Goal: Task Accomplishment & Management: Complete application form

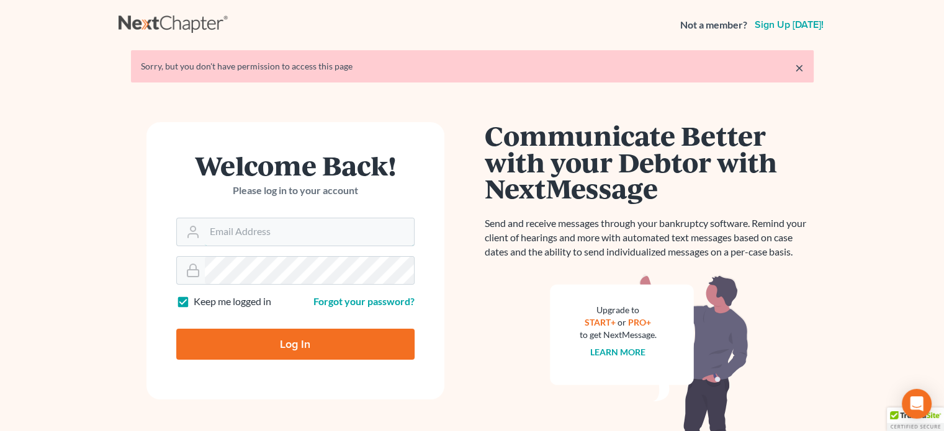
type input "[EMAIL_ADDRESS][DOMAIN_NAME]"
click at [307, 347] on input "Log In" at bounding box center [295, 344] width 238 height 31
type input "Thinking..."
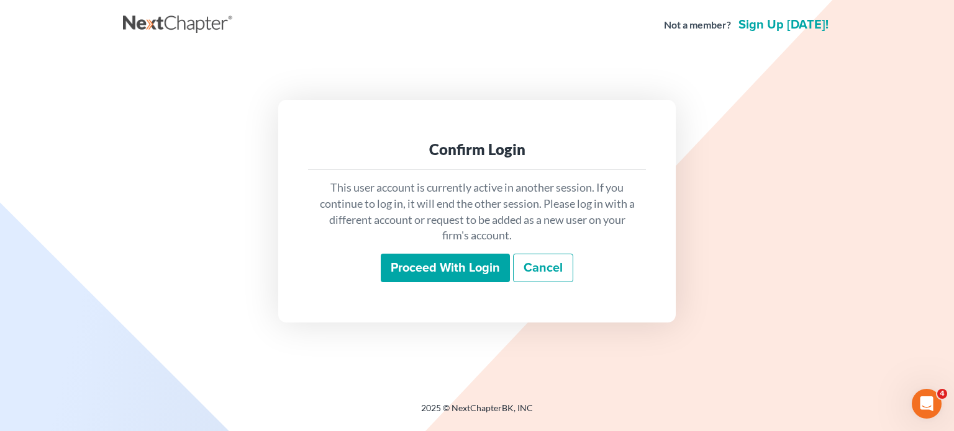
click at [425, 261] on input "Proceed with login" at bounding box center [445, 268] width 129 height 29
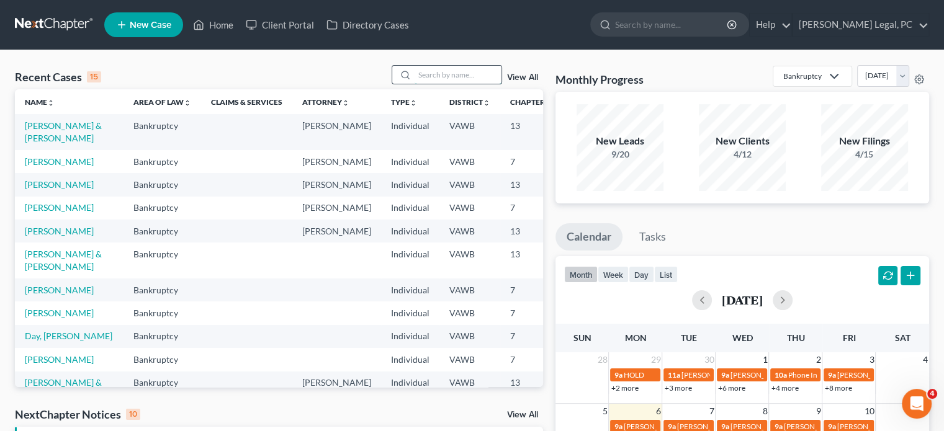
click at [418, 76] on input "search" at bounding box center [458, 75] width 87 height 18
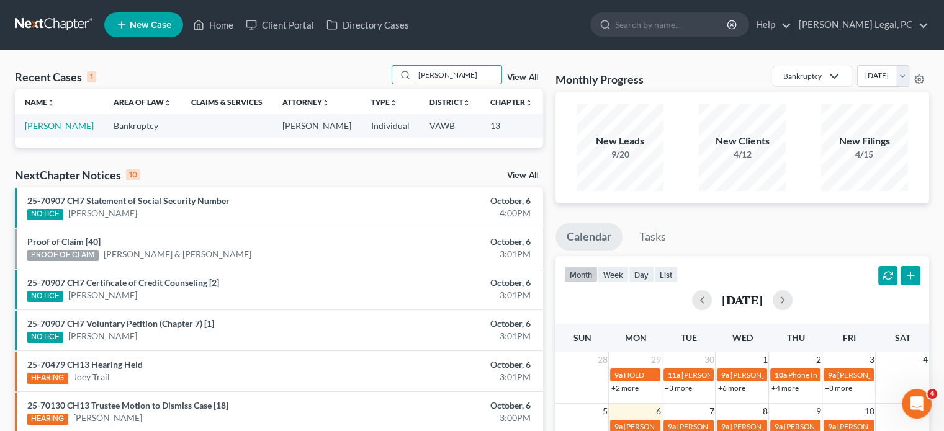
type input "[PERSON_NAME]"
click at [39, 132] on td "[PERSON_NAME]" at bounding box center [59, 125] width 89 height 23
click at [37, 129] on link "[PERSON_NAME]" at bounding box center [59, 125] width 69 height 11
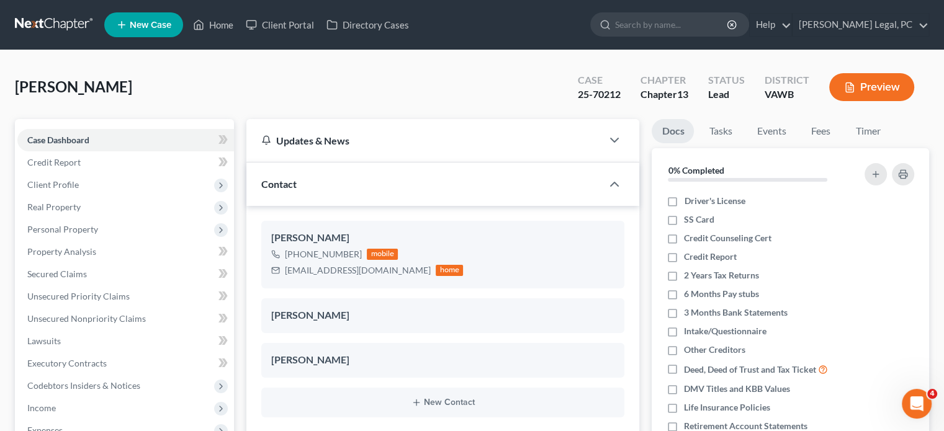
scroll to position [810, 0]
click at [65, 186] on span "Client Profile" at bounding box center [53, 184] width 52 height 11
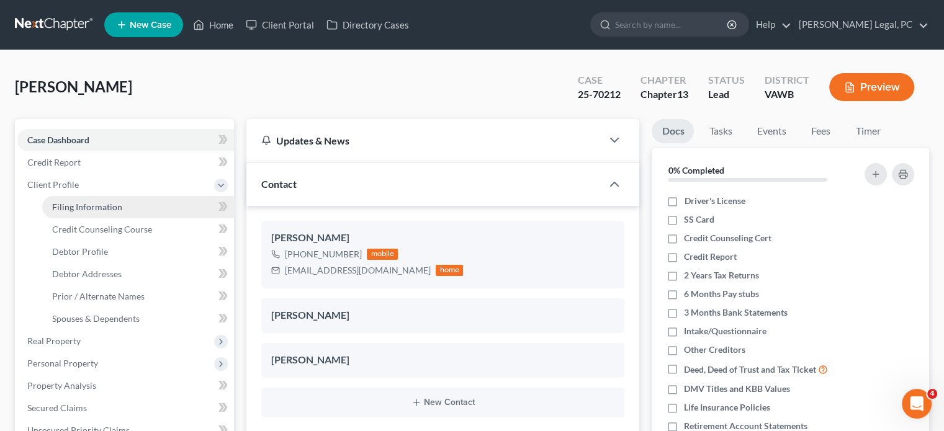
click at [72, 207] on span "Filing Information" at bounding box center [87, 207] width 70 height 11
select select "1"
select select "0"
select select "3"
select select "48"
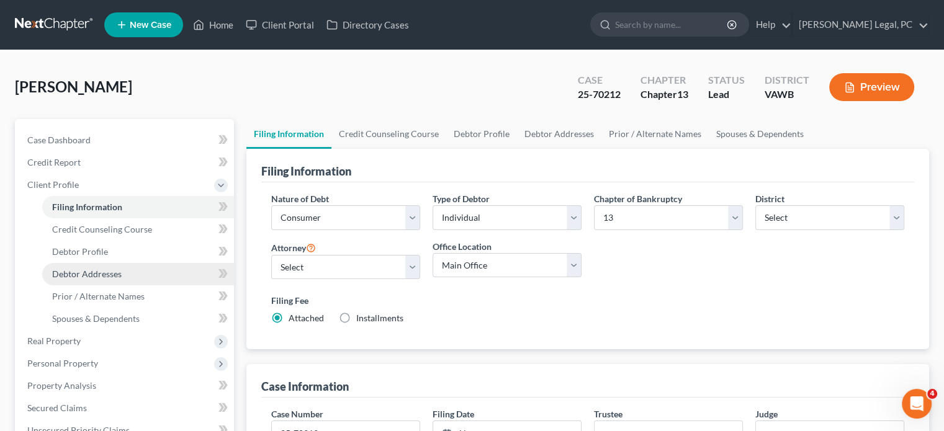
click at [101, 270] on span "Debtor Addresses" at bounding box center [87, 274] width 70 height 11
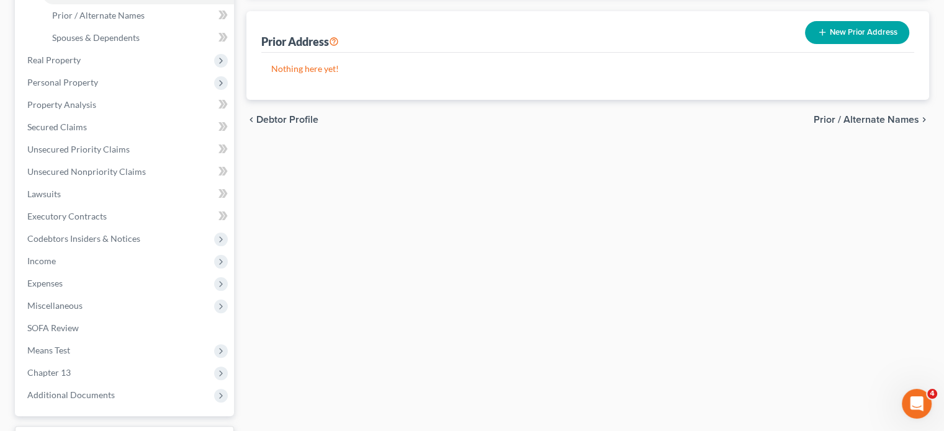
scroll to position [381, 0]
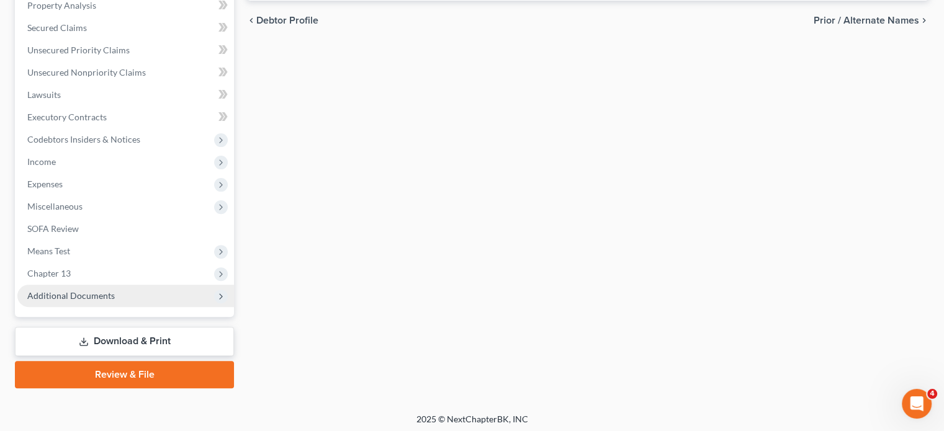
click at [60, 292] on span "Additional Documents" at bounding box center [71, 296] width 88 height 11
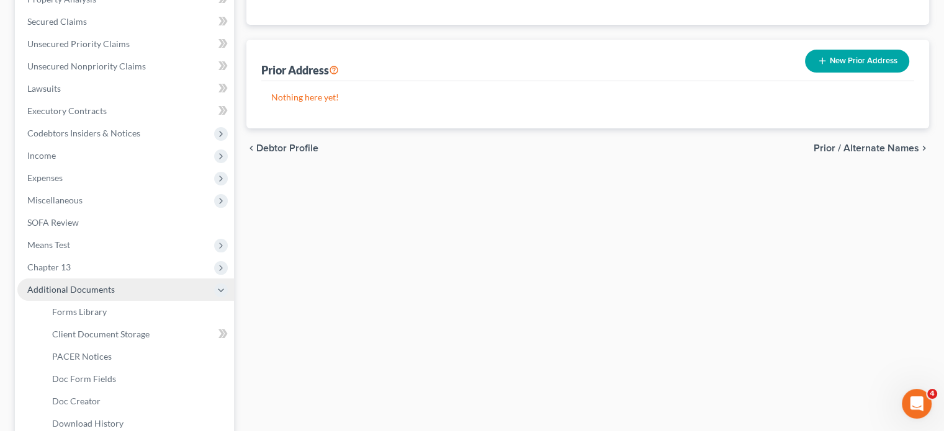
scroll to position [246, 0]
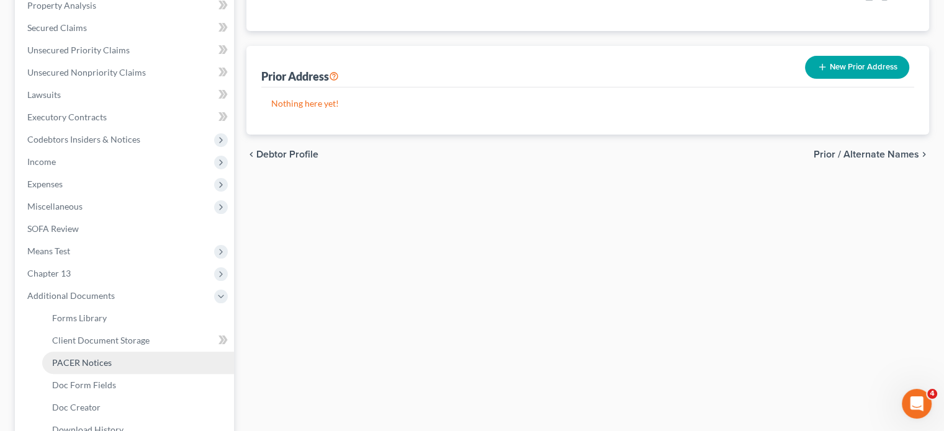
click at [87, 365] on span "PACER Notices" at bounding box center [82, 363] width 60 height 11
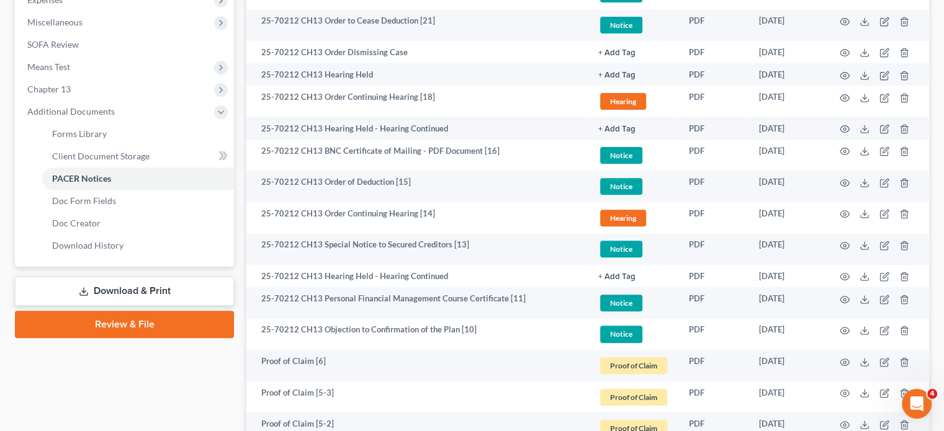
scroll to position [472, 0]
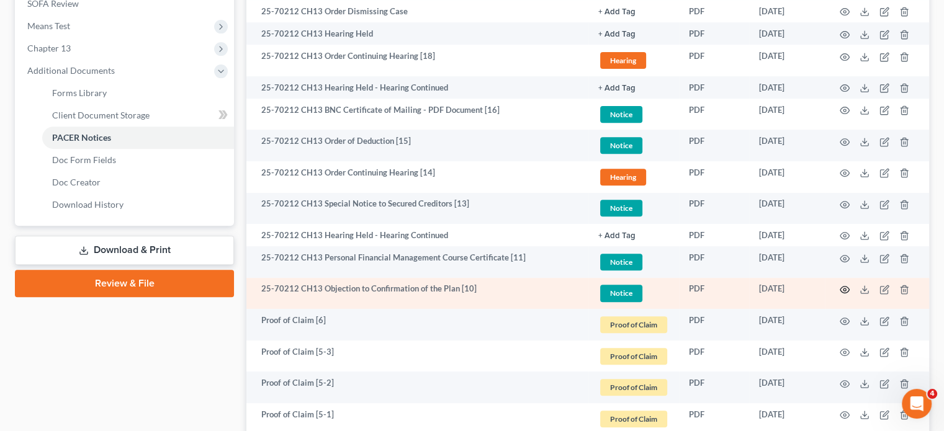
click at [844, 287] on icon "button" at bounding box center [845, 290] width 10 height 10
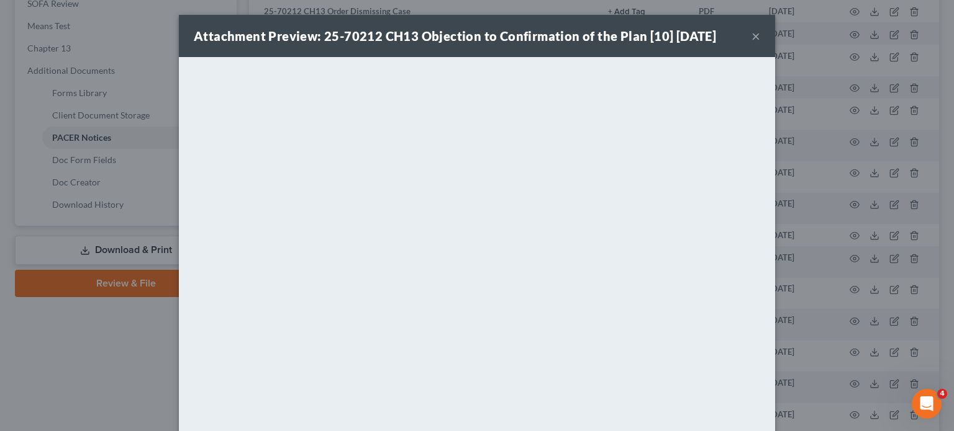
click at [751, 37] on button "×" at bounding box center [755, 36] width 9 height 15
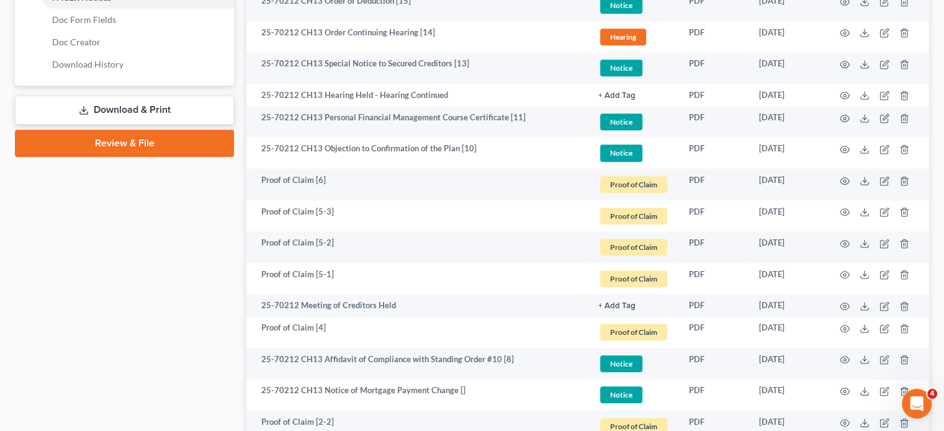
scroll to position [620, 0]
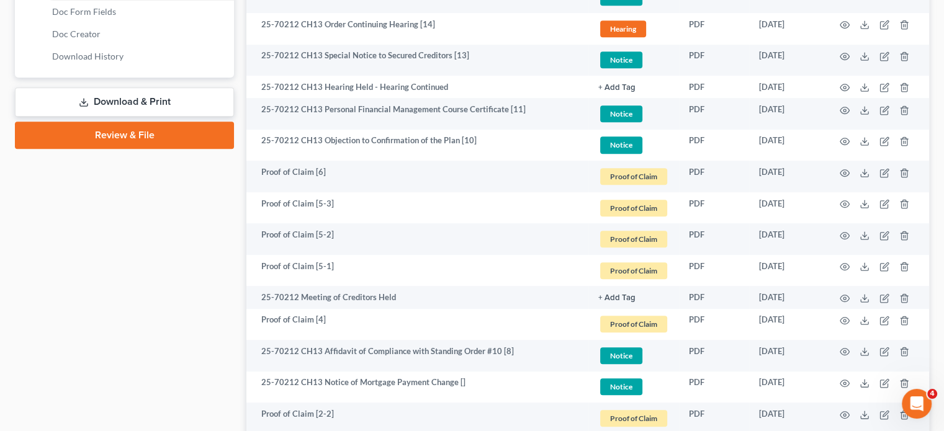
click at [943, 428] on div "[PERSON_NAME] Upgraded Case 25-70212 Chapter Chapter 13 Status [GEOGRAPHIC_DATA…" at bounding box center [472, 164] width 944 height 1469
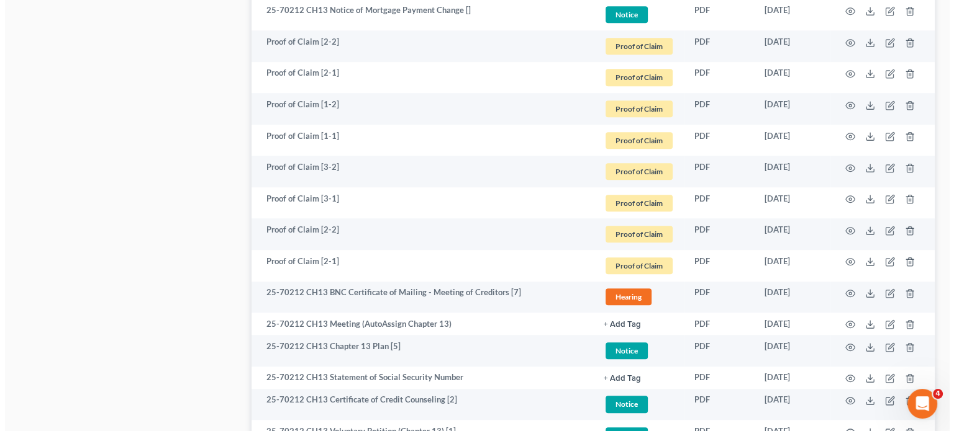
scroll to position [1026, 0]
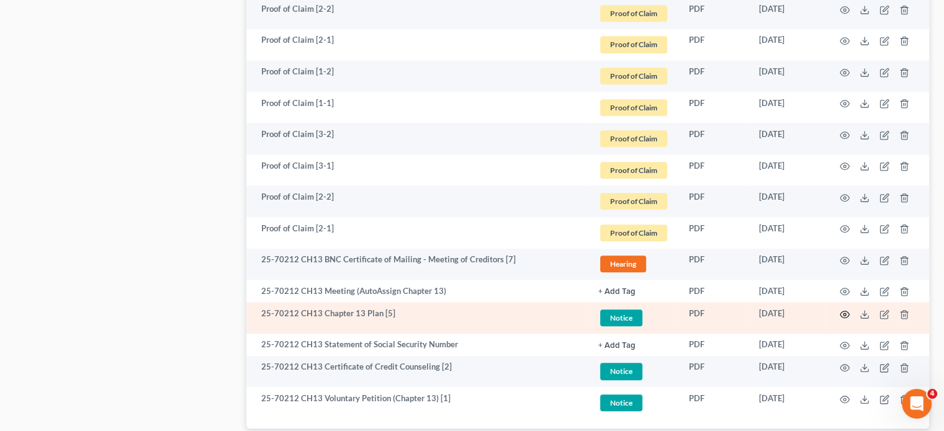
click at [845, 313] on icon "button" at bounding box center [845, 315] width 10 height 10
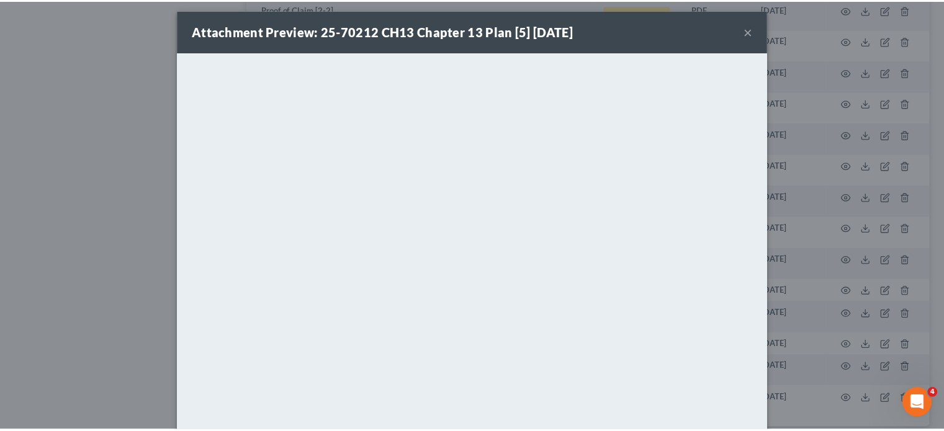
scroll to position [0, 0]
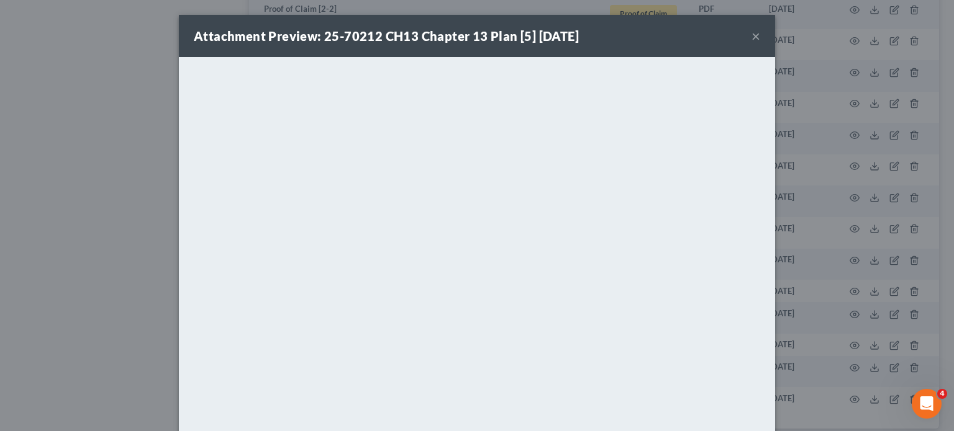
click at [753, 37] on button "×" at bounding box center [755, 36] width 9 height 15
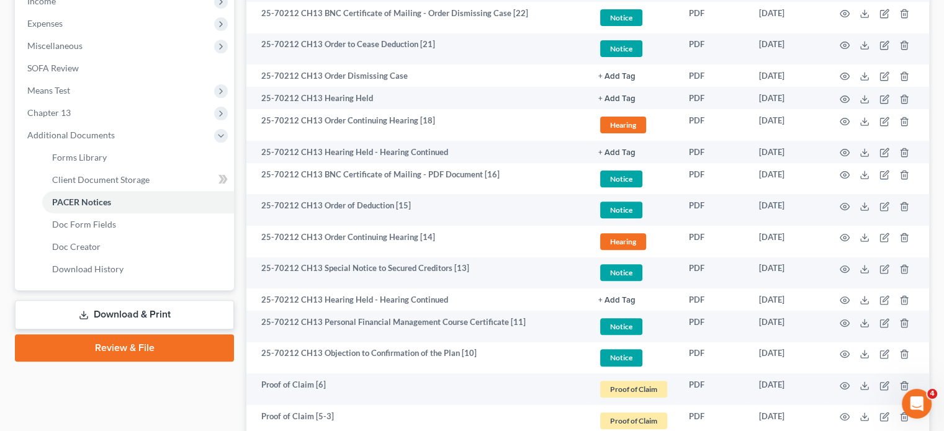
scroll to position [397, 0]
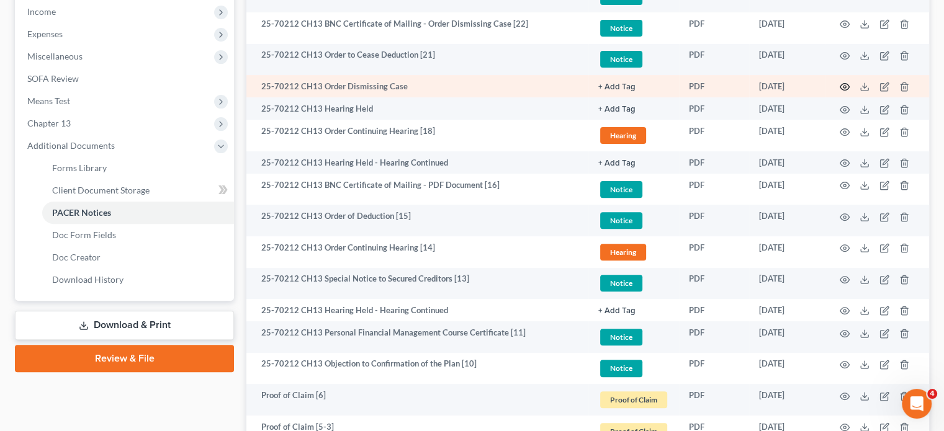
click at [844, 86] on circle "button" at bounding box center [845, 87] width 2 height 2
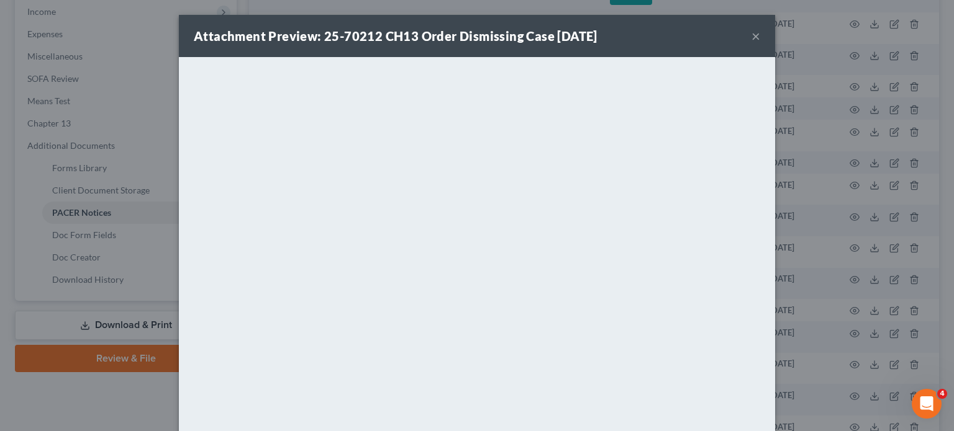
click at [751, 32] on button "×" at bounding box center [755, 36] width 9 height 15
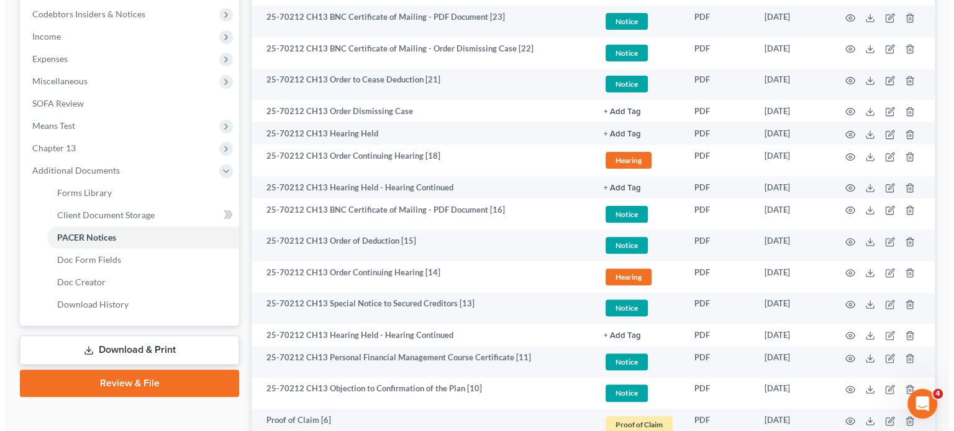
scroll to position [289, 0]
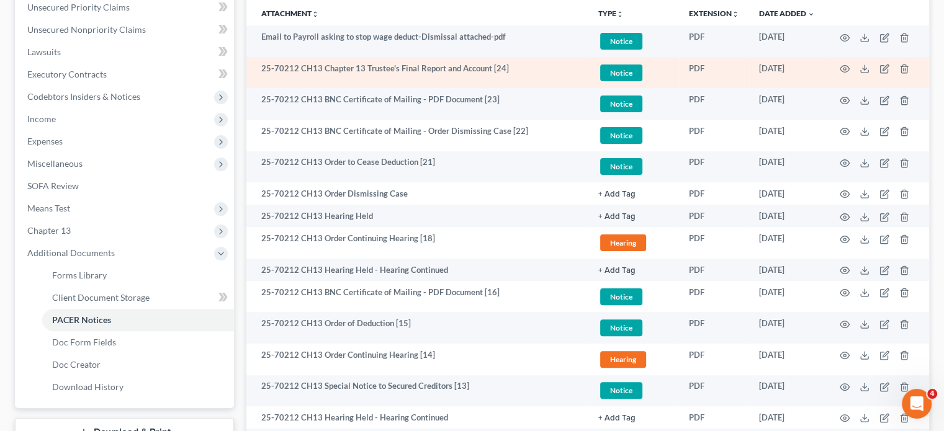
click at [364, 66] on td "25-70212 CH13 Chapter 13 Trustee's Final Report and Account [24]" at bounding box center [417, 73] width 342 height 32
click at [844, 68] on circle "button" at bounding box center [845, 69] width 2 height 2
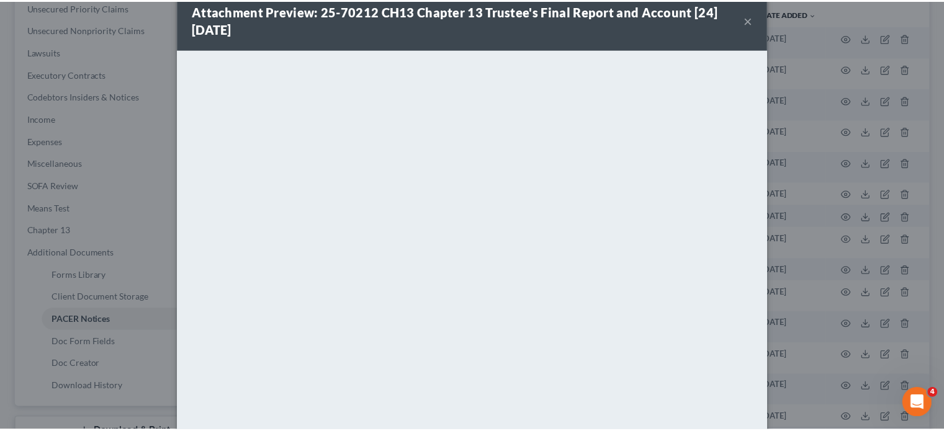
scroll to position [0, 0]
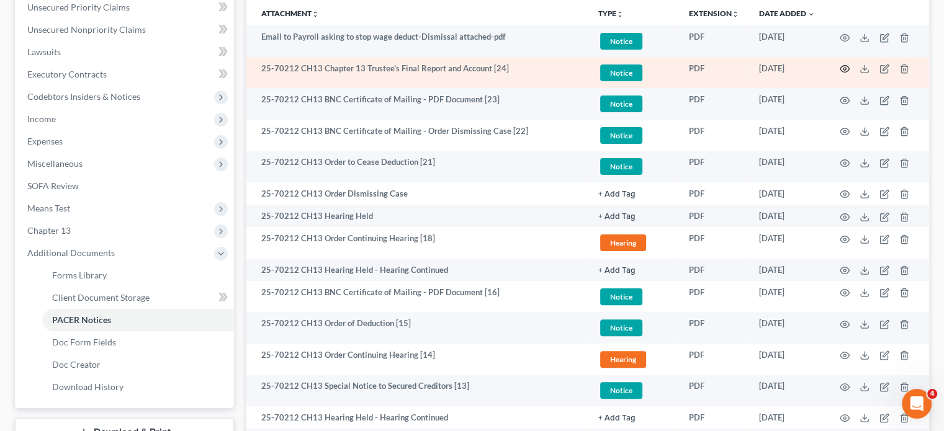
click at [841, 64] on icon "button" at bounding box center [845, 69] width 10 height 10
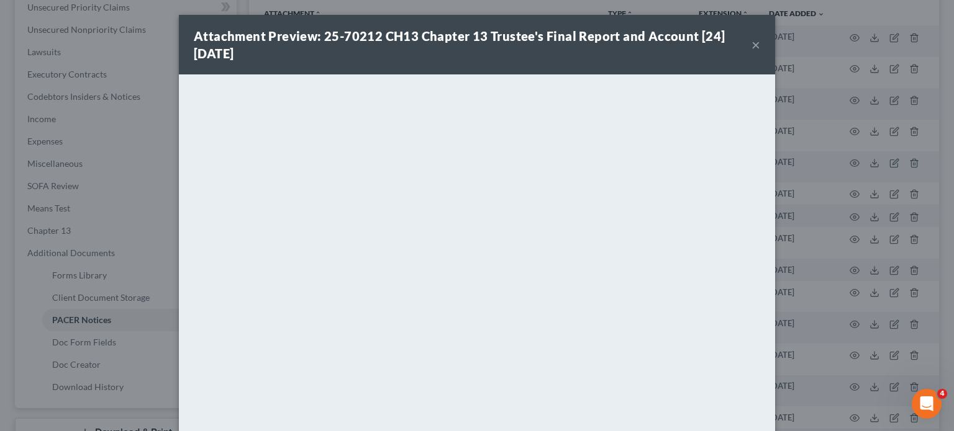
click at [751, 44] on button "×" at bounding box center [755, 44] width 9 height 15
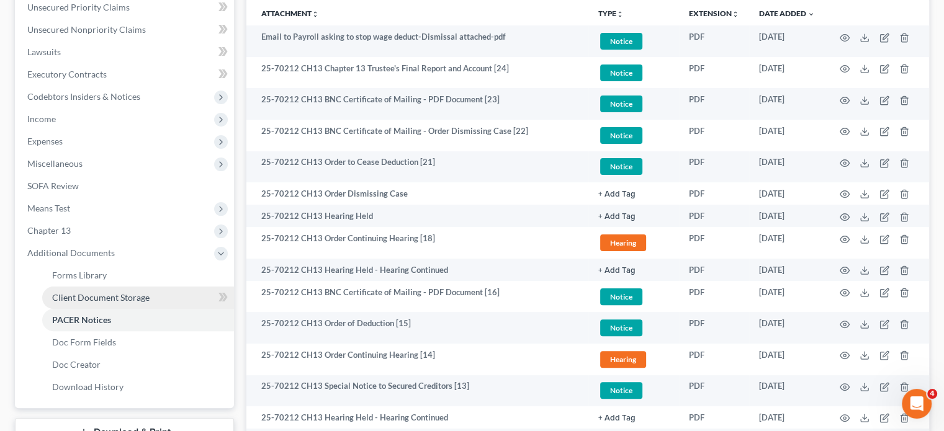
click at [140, 297] on span "Client Document Storage" at bounding box center [100, 297] width 97 height 11
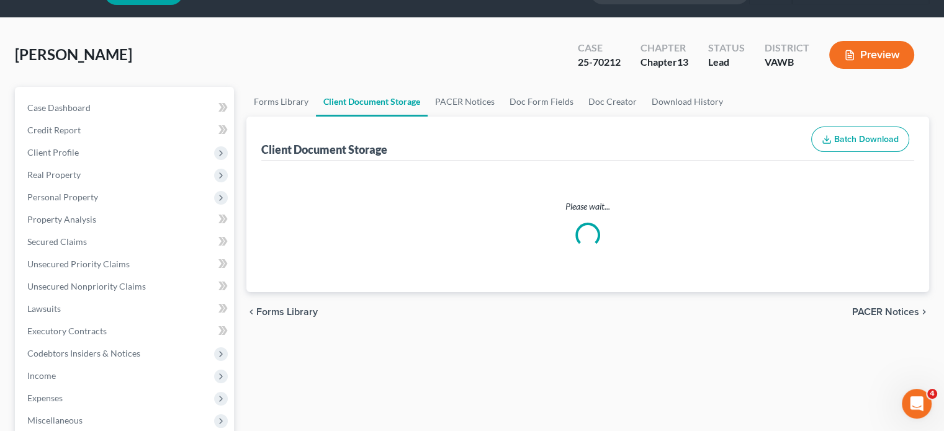
scroll to position [3, 0]
select select "0"
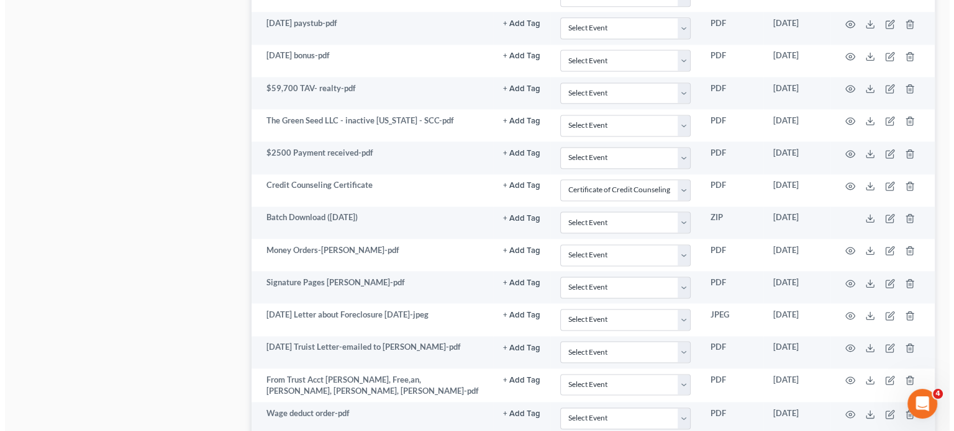
scroll to position [1770, 0]
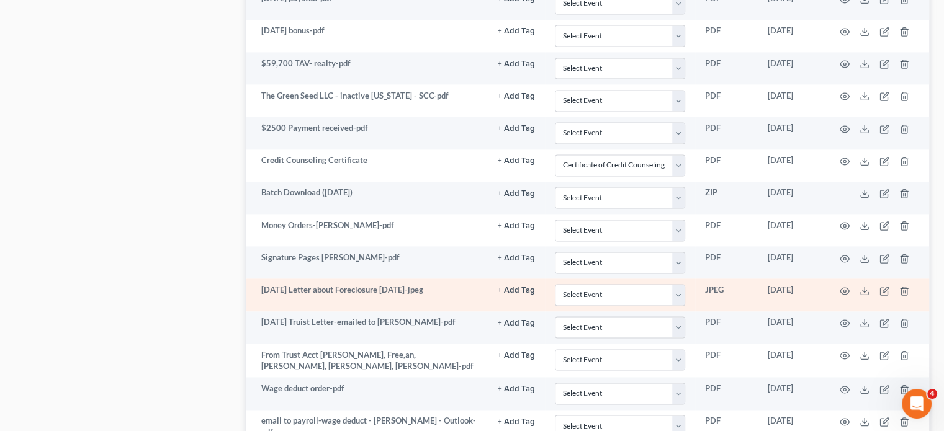
click at [371, 282] on td "[DATE] Letter about Foreclosure [DATE]-jpeg" at bounding box center [366, 295] width 241 height 32
click at [847, 288] on icon "button" at bounding box center [845, 291] width 9 height 7
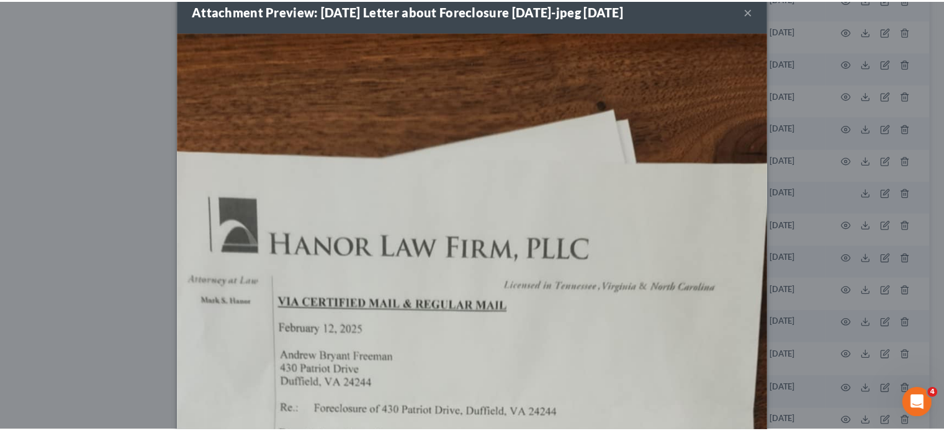
scroll to position [0, 0]
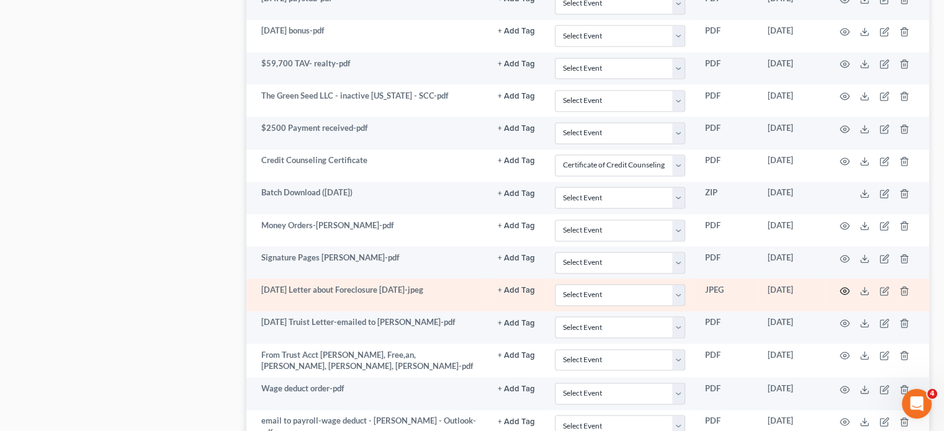
click at [846, 286] on icon "button" at bounding box center [845, 291] width 10 height 10
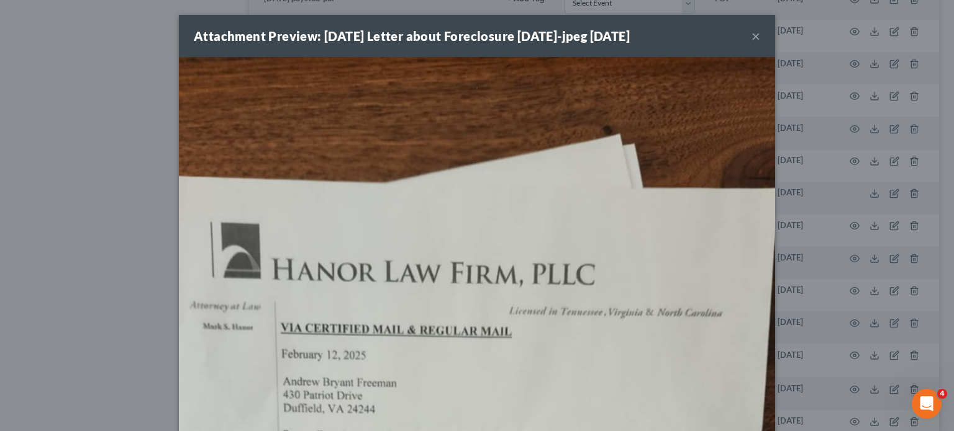
click at [752, 38] on button "×" at bounding box center [755, 36] width 9 height 15
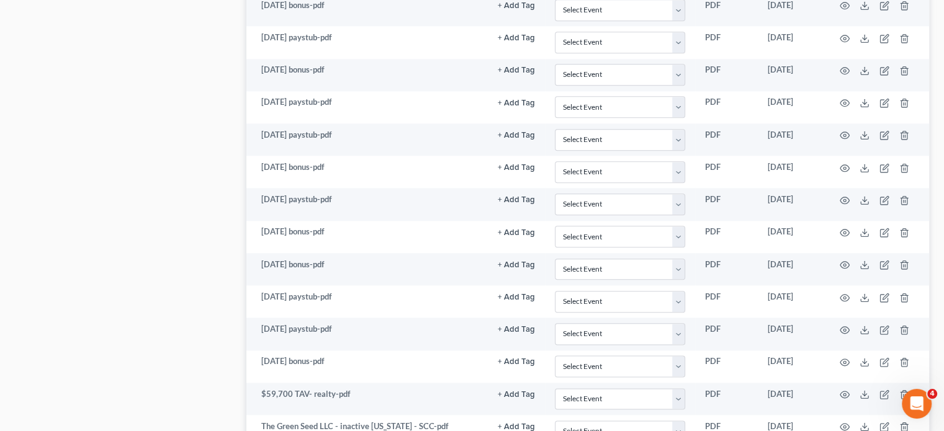
scroll to position [1432, 0]
